Goal: Task Accomplishment & Management: Manage account settings

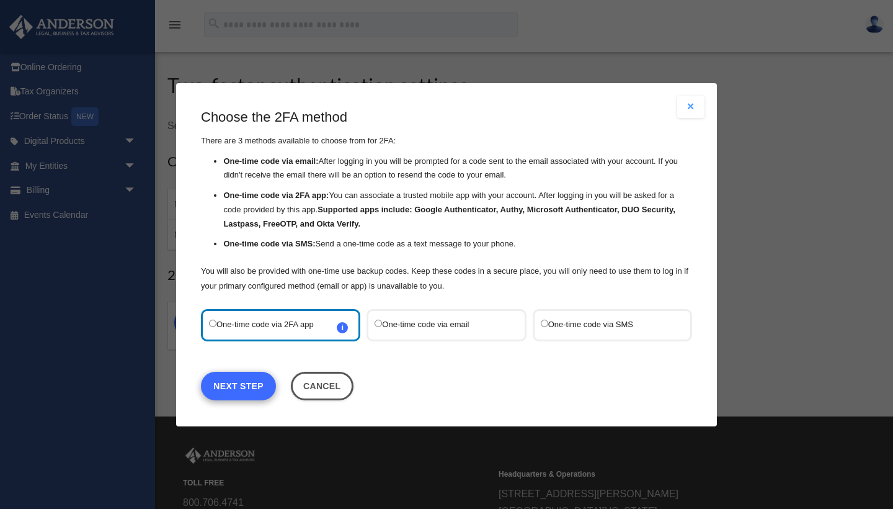
click at [264, 390] on link "Next Step" at bounding box center [238, 385] width 75 height 29
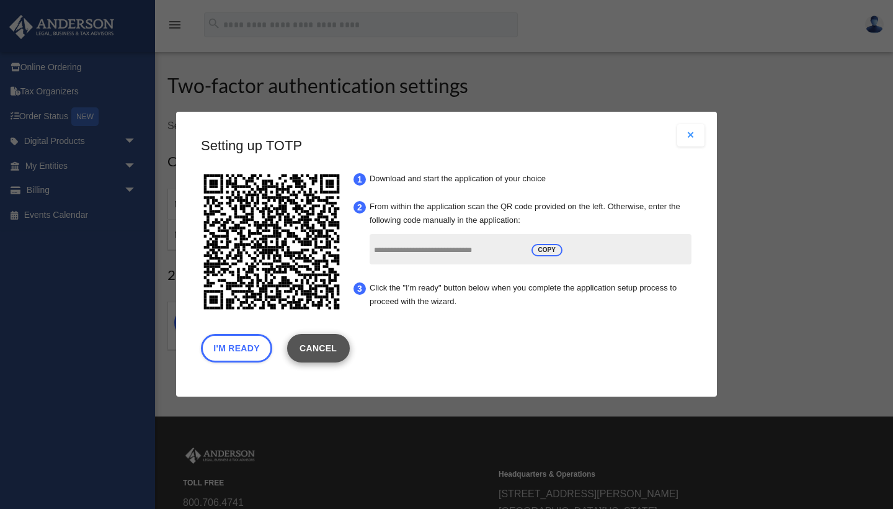
click at [330, 346] on link "Cancel" at bounding box center [318, 348] width 63 height 29
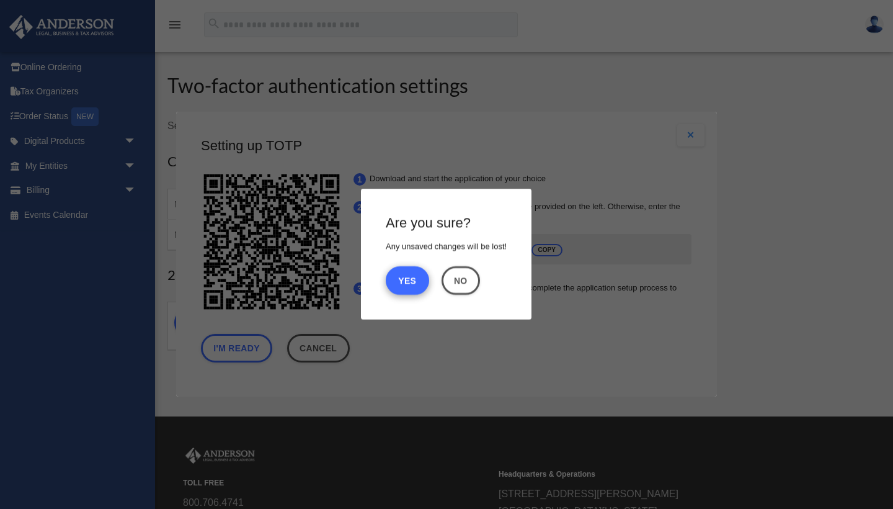
click at [413, 275] on button "Yes" at bounding box center [407, 280] width 43 height 29
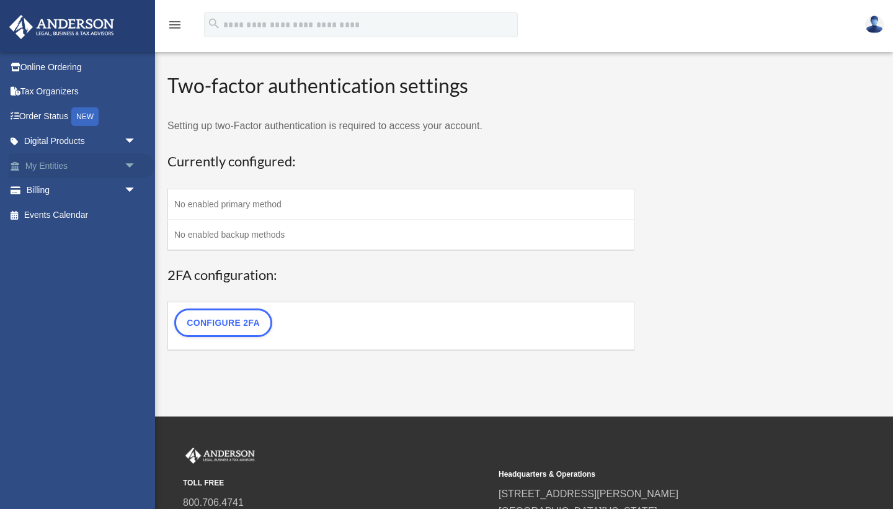
click at [99, 160] on link "My Entities arrow_drop_down" at bounding box center [82, 165] width 146 height 25
click at [124, 140] on span "arrow_drop_down" at bounding box center [136, 141] width 25 height 25
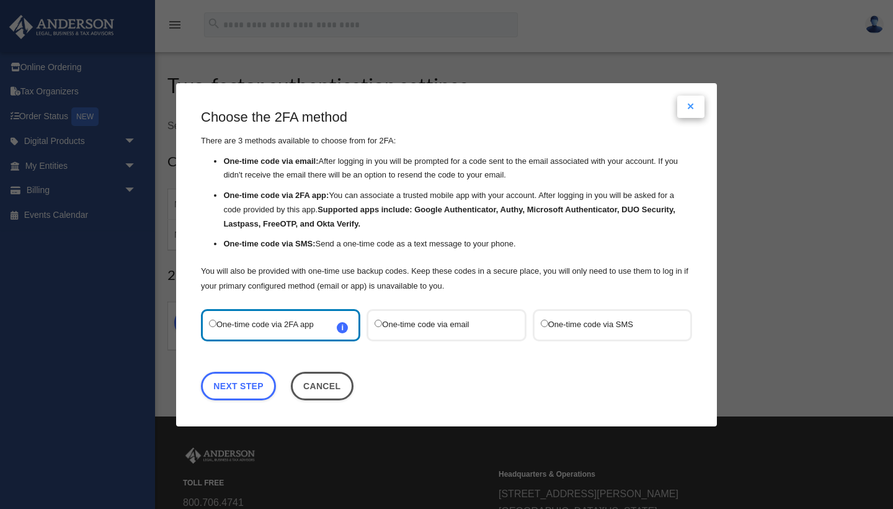
click at [690, 105] on button "Close modal" at bounding box center [690, 107] width 27 height 22
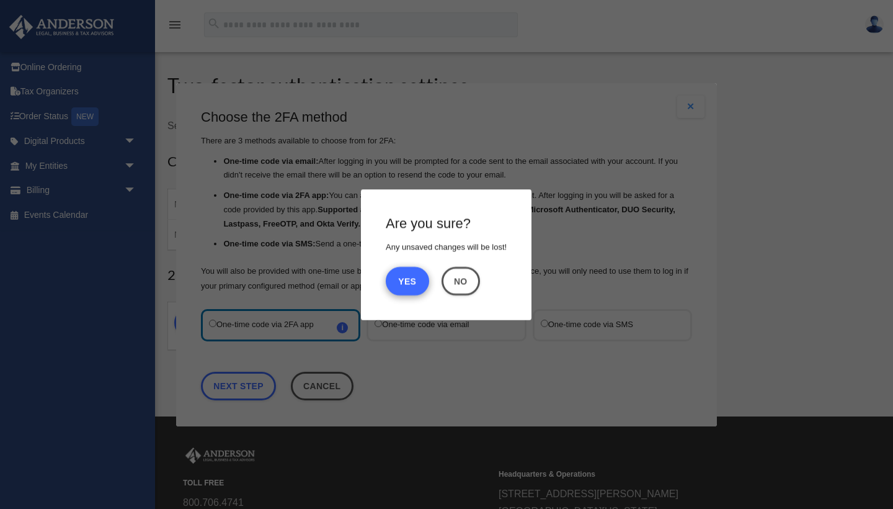
click at [411, 275] on button "Yes" at bounding box center [407, 280] width 43 height 29
